Goal: Task Accomplishment & Management: Manage account settings

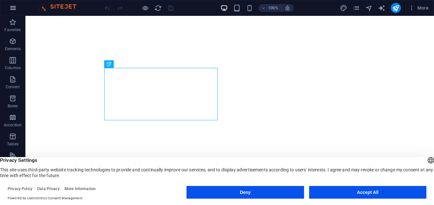
click at [15, 10] on icon "button" at bounding box center [13, 8] width 8 height 8
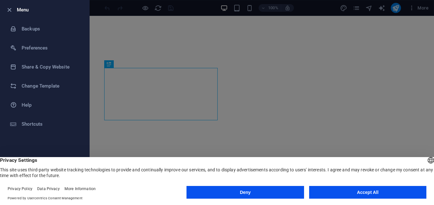
click at [325, 23] on div at bounding box center [217, 102] width 434 height 205
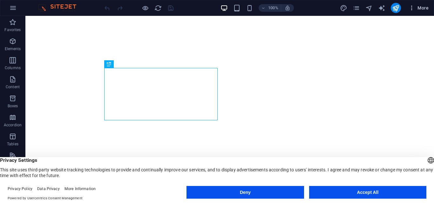
click at [411, 10] on icon "button" at bounding box center [411, 8] width 6 height 6
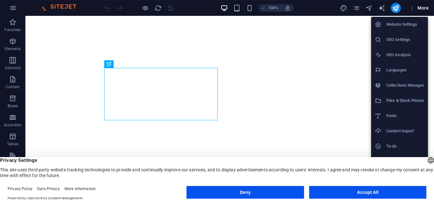
click at [366, 189] on button "Accept All" at bounding box center [367, 192] width 117 height 13
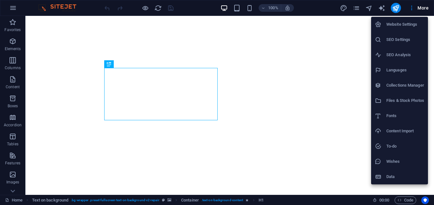
click at [387, 26] on h6 "Website Settings" at bounding box center [405, 25] width 38 height 8
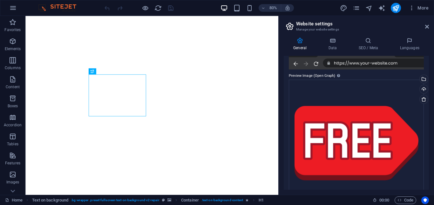
scroll to position [178, 0]
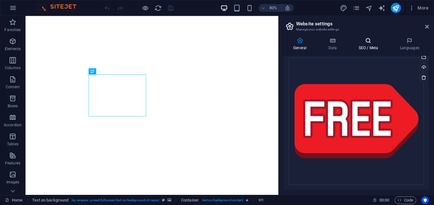
click at [370, 43] on icon at bounding box center [368, 40] width 39 height 6
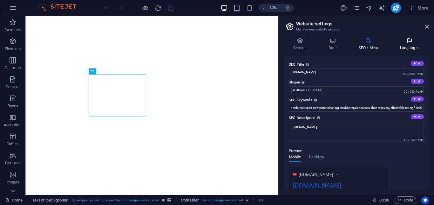
click at [404, 43] on icon at bounding box center [409, 40] width 39 height 6
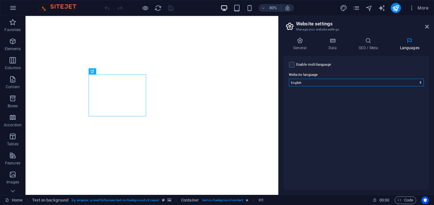
click at [419, 80] on select "Abkhazian Afar Afrikaans Akan Albanian Amharic Arabic Aragonese Armenian Assame…" at bounding box center [356, 83] width 135 height 8
select select "148"
click at [289, 79] on select "Abkhazian Afar Afrikaans Akan Albanian Amharic Arabic Aragonese Armenian Assame…" at bounding box center [356, 83] width 135 height 8
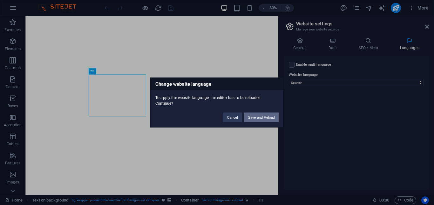
click at [270, 118] on button "Save and Reload" at bounding box center [261, 118] width 34 height 10
